Goal: Navigation & Orientation: Find specific page/section

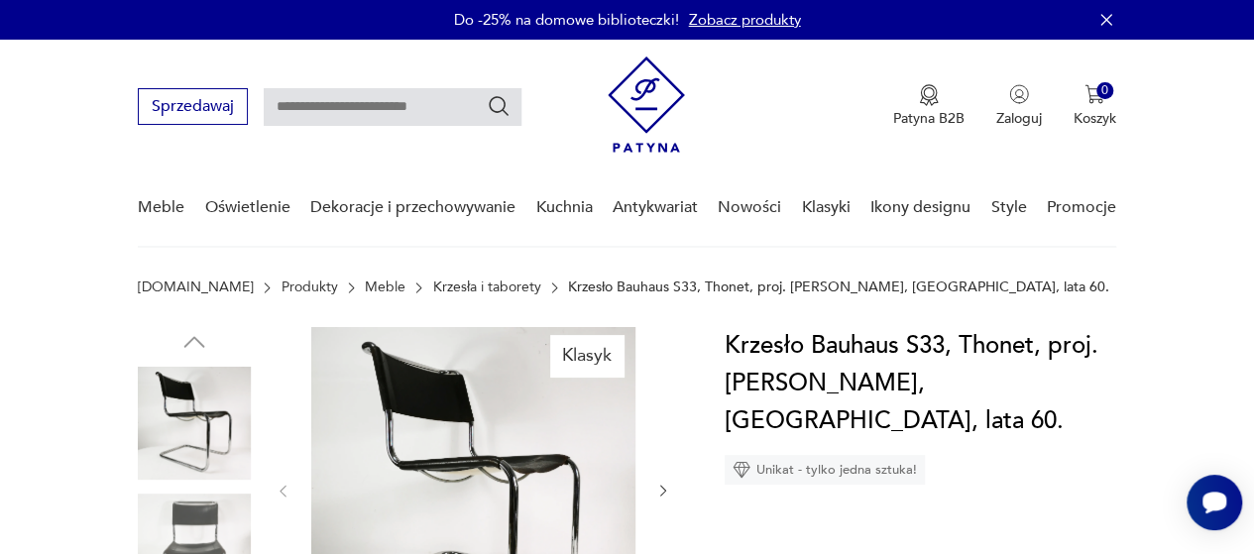
click at [640, 105] on img at bounding box center [646, 105] width 77 height 96
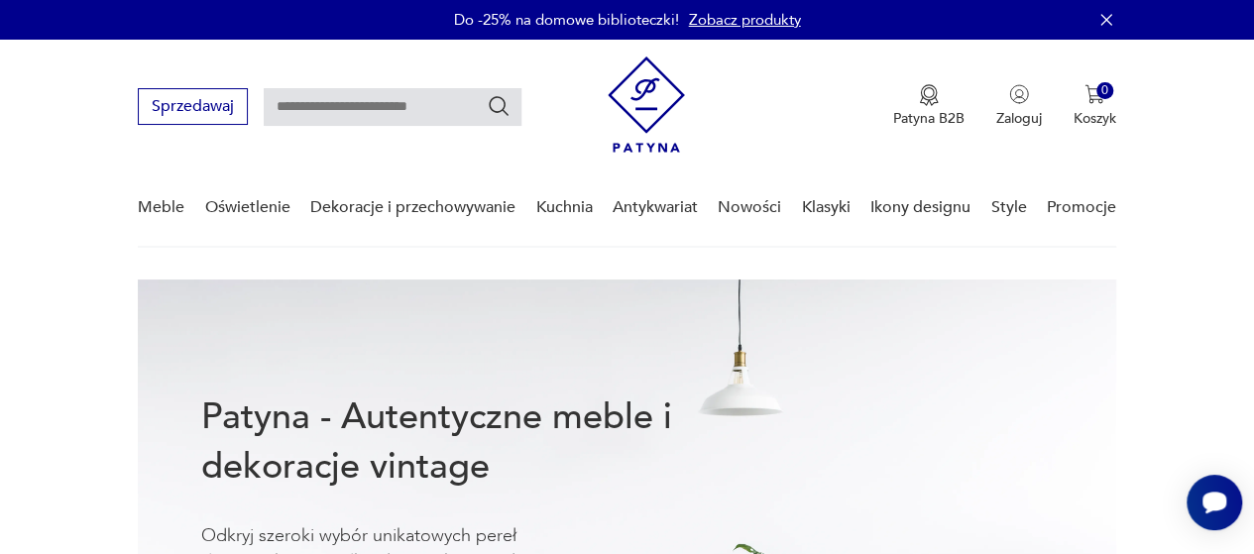
click at [742, 22] on link "Zobacz produkty" at bounding box center [745, 20] width 112 height 20
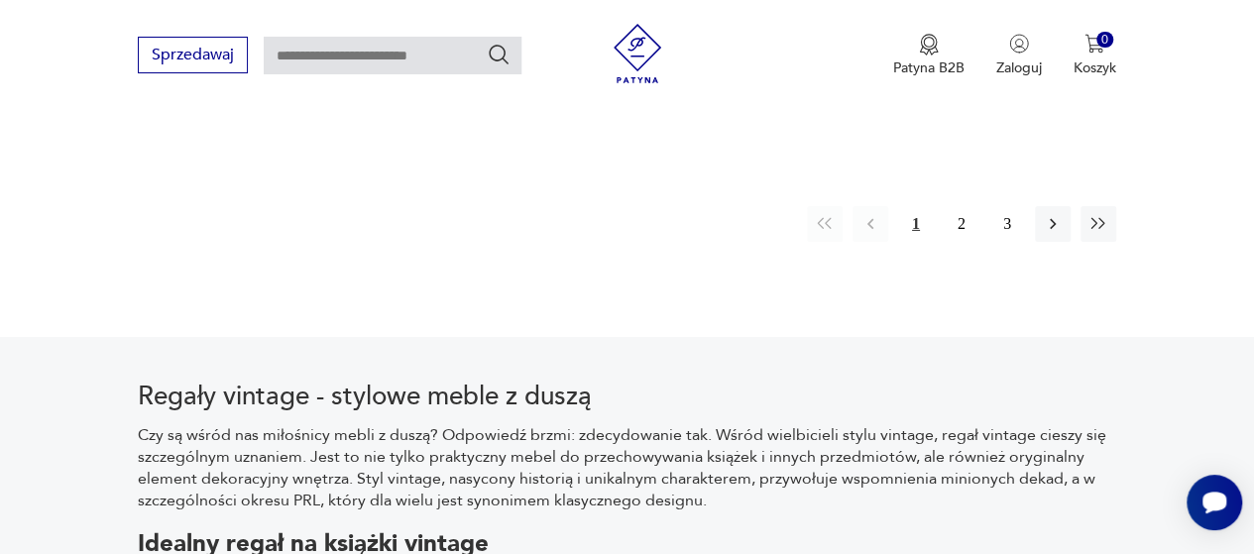
scroll to position [3302, 0]
